Goal: Task Accomplishment & Management: Use online tool/utility

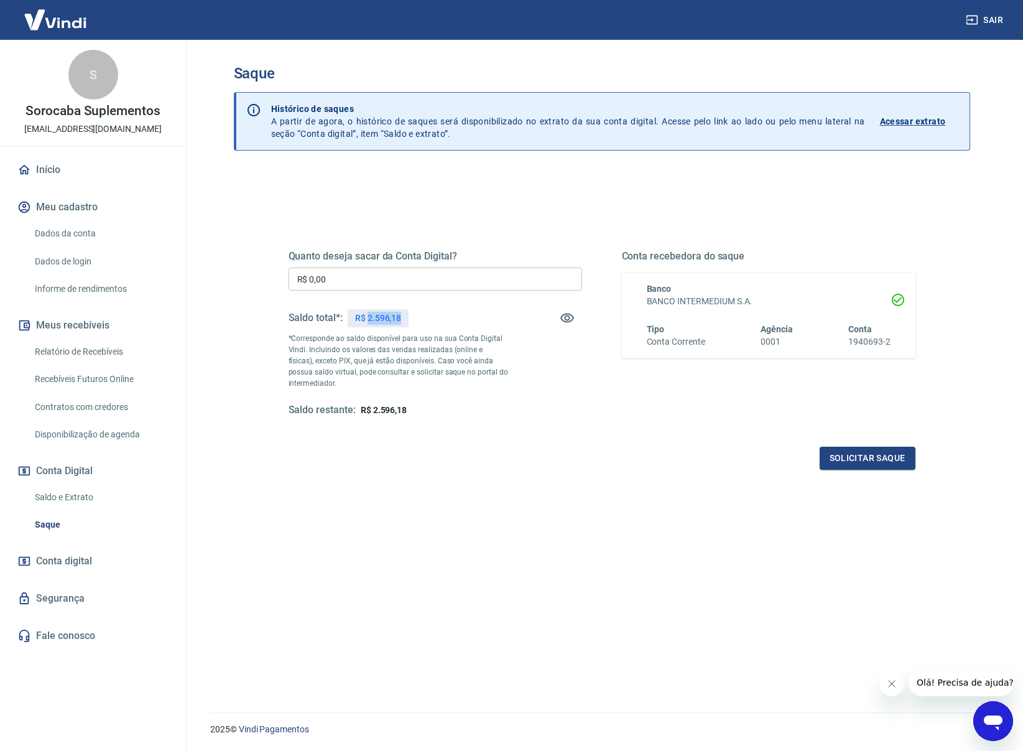
drag, startPoint x: 368, startPoint y: 317, endPoint x: 404, endPoint y: 322, distance: 36.3
click at [404, 322] on div "R$ 2.596,18" at bounding box center [378, 318] width 61 height 18
copy p "2.596,18"
drag, startPoint x: 274, startPoint y: 284, endPoint x: 243, endPoint y: 277, distance: 31.8
click at [243, 277] on div "Quanto deseja sacar da Conta Digital? R$ 0,00 ​ Saldo total*: R$ 2.596,18 *Corr…" at bounding box center [602, 479] width 737 height 618
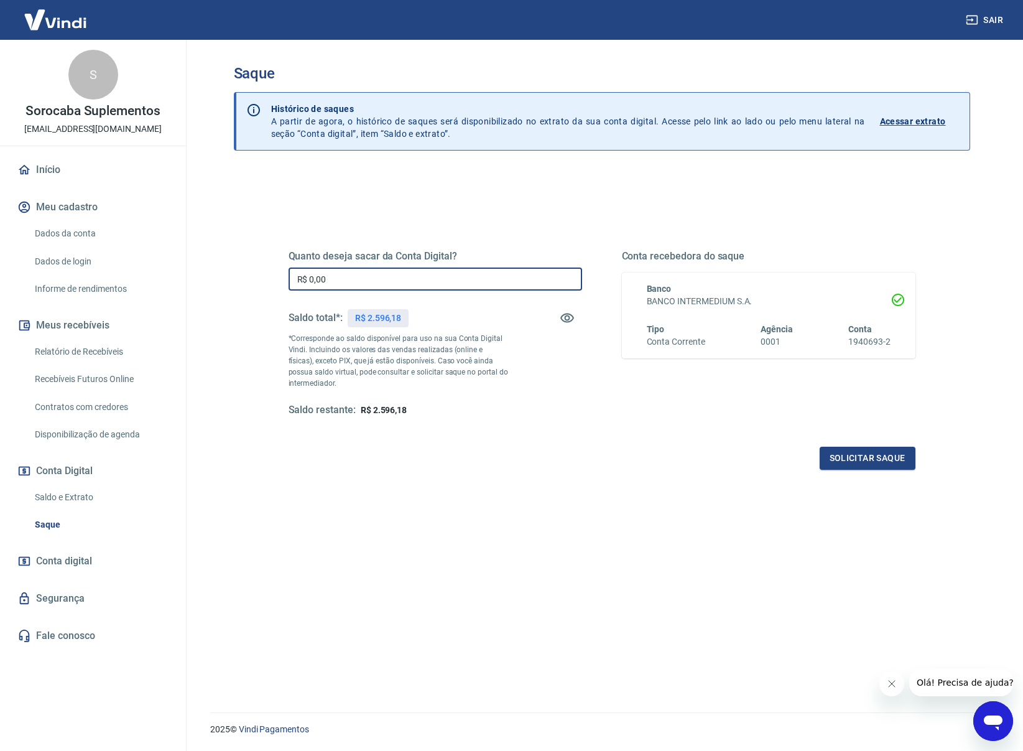
paste input "2.596,18"
type input "R$ 2.596,18"
click at [857, 452] on button "Solicitar saque" at bounding box center [868, 458] width 96 height 23
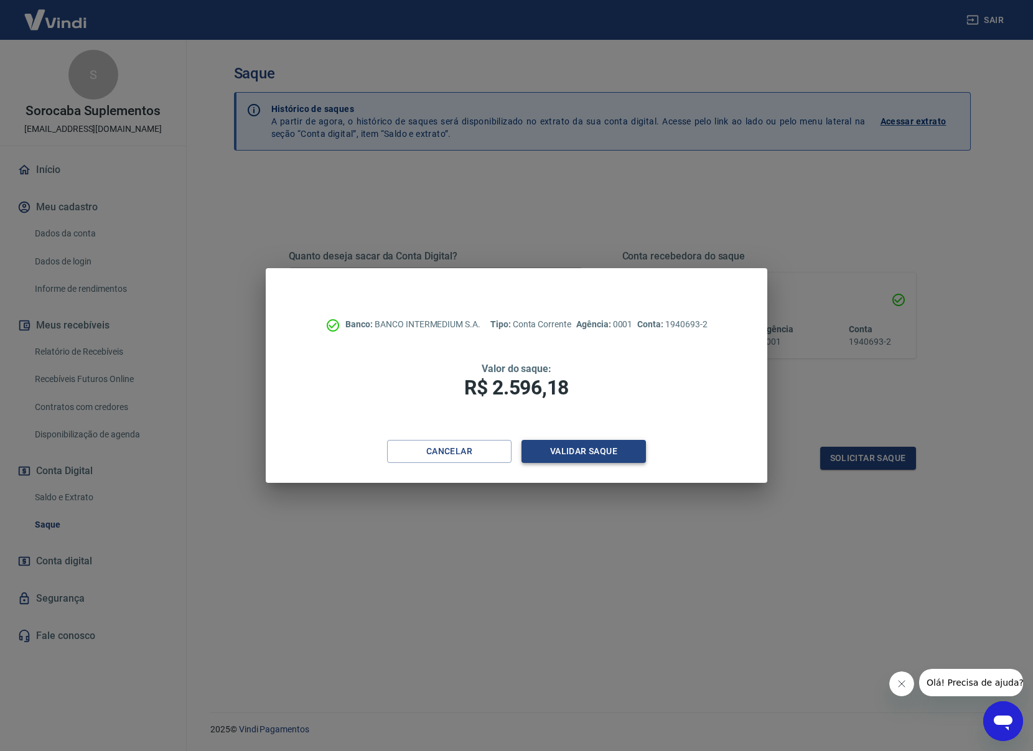
click at [608, 452] on button "Validar saque" at bounding box center [583, 451] width 124 height 23
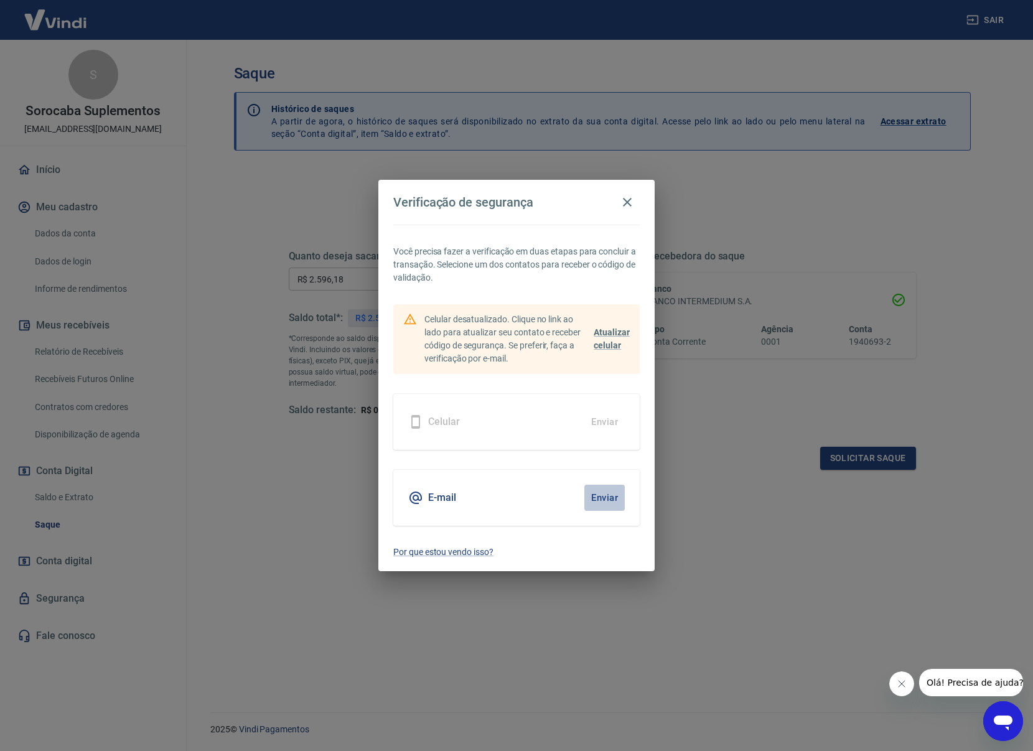
click at [605, 496] on button "Enviar" at bounding box center [604, 498] width 40 height 26
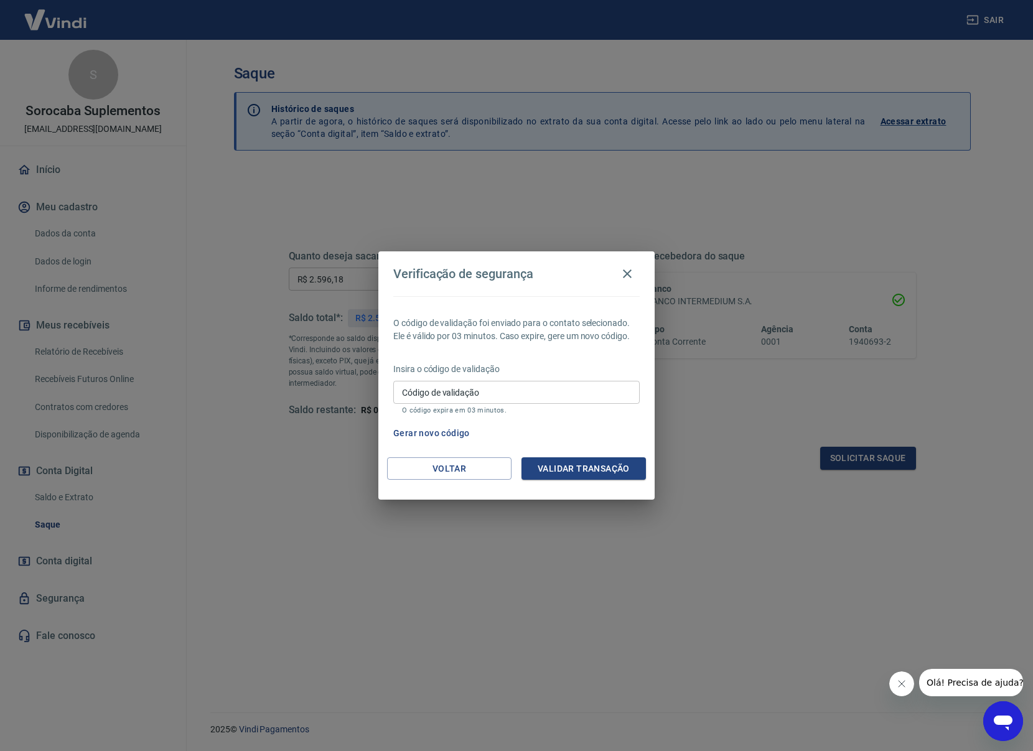
click at [498, 394] on input "Código de validação" at bounding box center [516, 392] width 246 height 23
paste input "882681"
type input "882681"
click at [595, 465] on button "Validar transação" at bounding box center [583, 468] width 124 height 23
